Goal: Find specific page/section: Find specific page/section

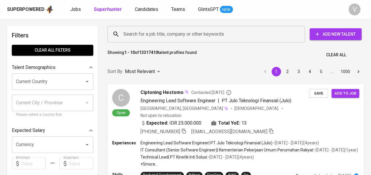
click at [148, 39] on input "Search for a job title, company or other keywords" at bounding box center [207, 34] width 171 height 11
paste input "[EMAIL_ADDRESS][DOMAIN_NAME]"
type input "[EMAIL_ADDRESS][DOMAIN_NAME]"
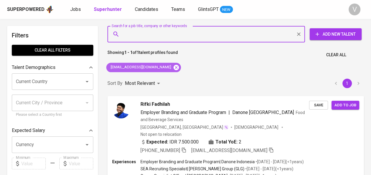
click at [173, 68] on icon at bounding box center [175, 67] width 5 height 5
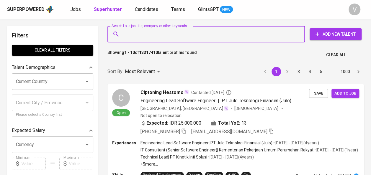
click at [142, 32] on input "Search for a job title, company or other keywords" at bounding box center [207, 34] width 171 height 11
paste input "[EMAIL_ADDRESS][DOMAIN_NAME]"
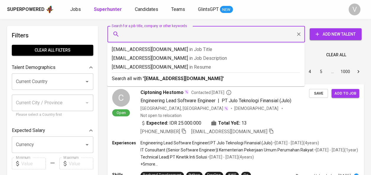
type input "[EMAIL_ADDRESS][DOMAIN_NAME]"
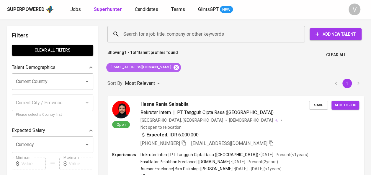
click at [173, 67] on icon at bounding box center [176, 67] width 6 height 6
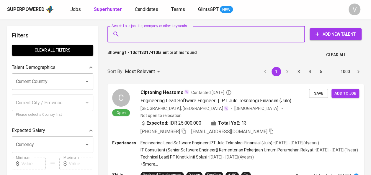
click at [146, 35] on input "Search for a job title, company or other keywords" at bounding box center [207, 34] width 171 height 11
paste input "Toraja Coffee House"
type input "Toraja Coffee House"
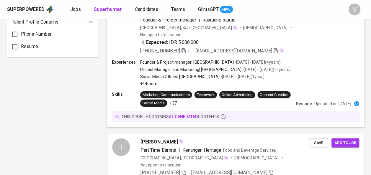
scroll to position [457, 0]
